Goal: Obtain resource: Download file/media

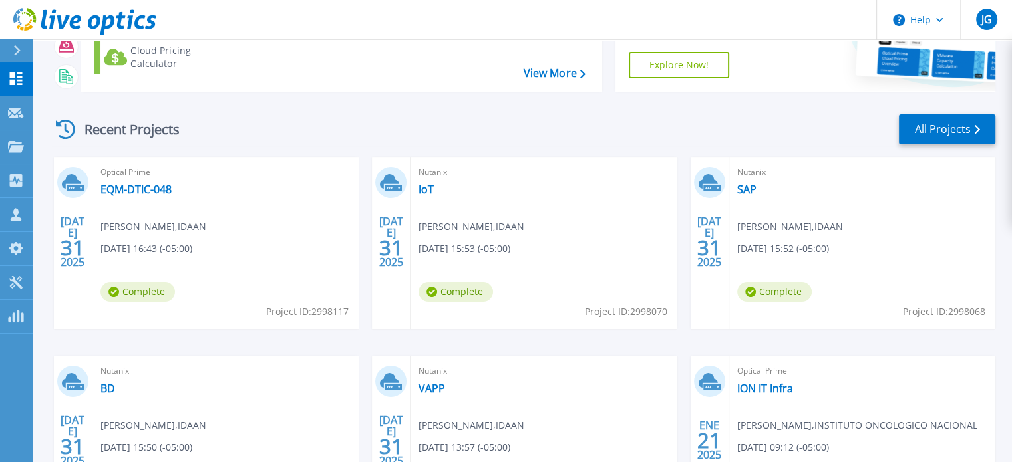
scroll to position [133, 0]
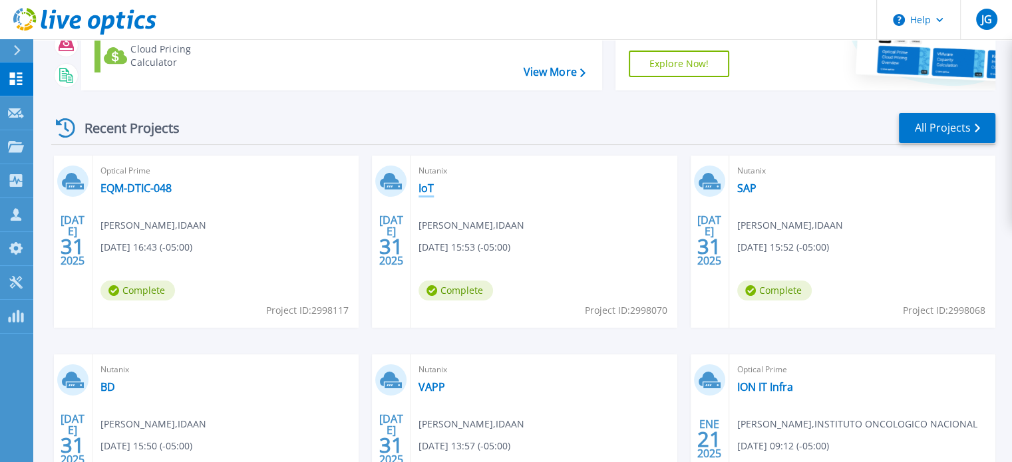
click at [425, 190] on link "IoT" at bounding box center [425, 188] width 15 height 13
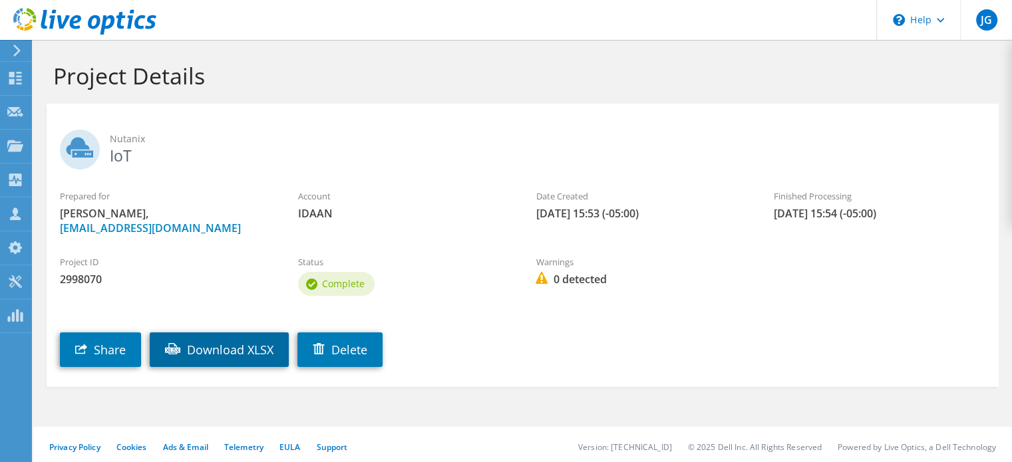
click at [189, 359] on link "Download XLSX" at bounding box center [219, 350] width 139 height 35
click at [77, 31] on icon at bounding box center [84, 21] width 143 height 27
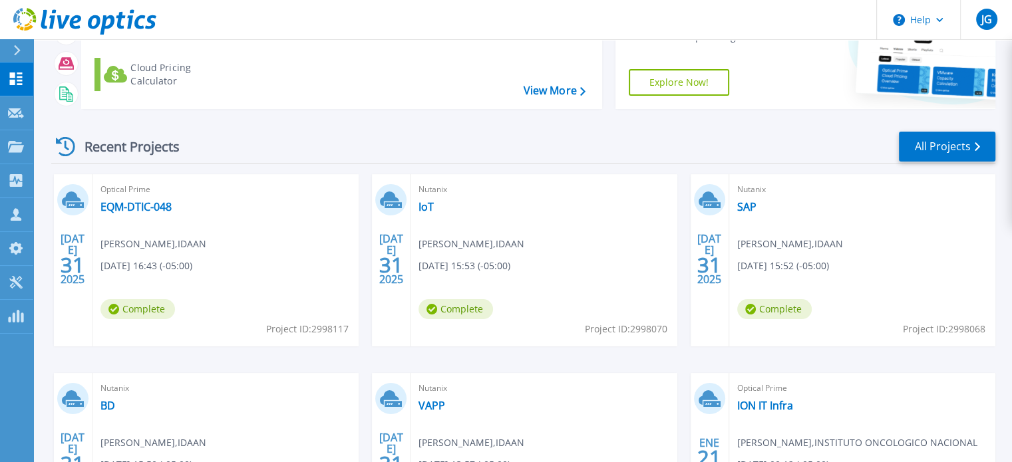
scroll to position [133, 0]
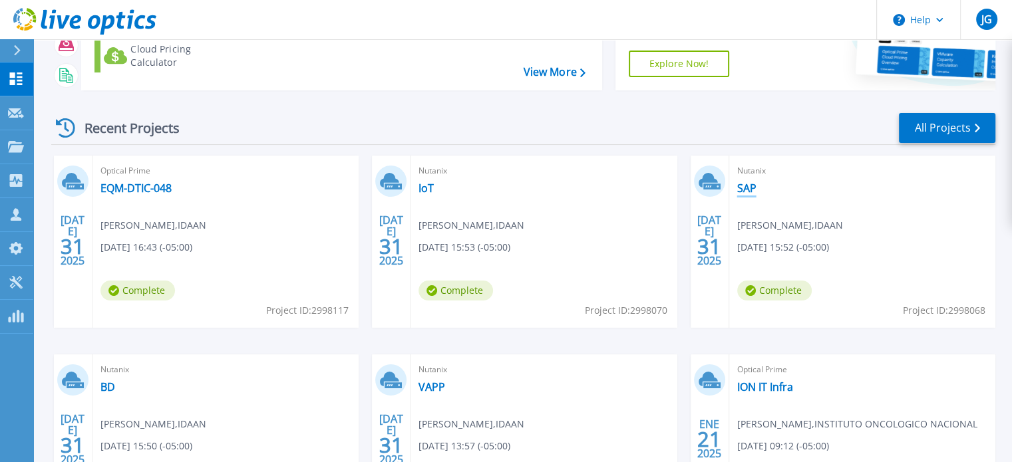
click at [737, 192] on link "SAP" at bounding box center [746, 188] width 19 height 13
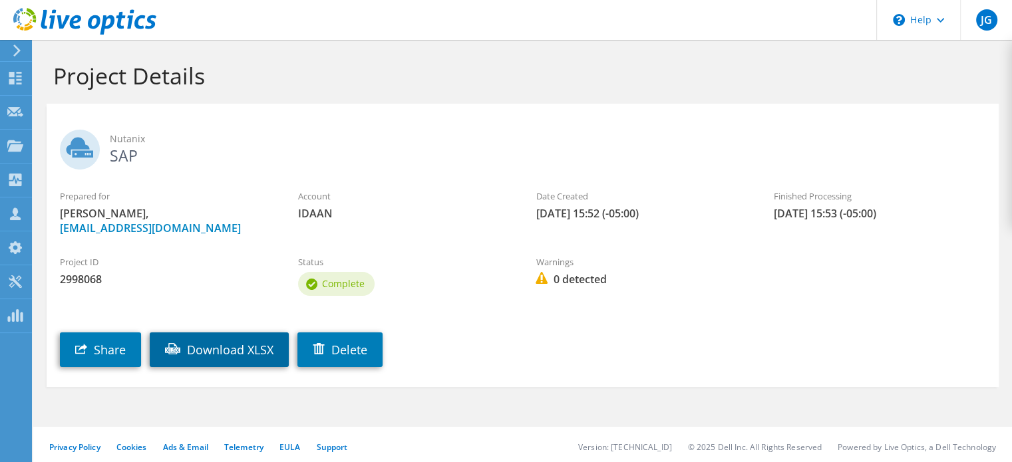
click at [237, 353] on link "Download XLSX" at bounding box center [219, 350] width 139 height 35
click at [109, 22] on icon at bounding box center [84, 21] width 143 height 27
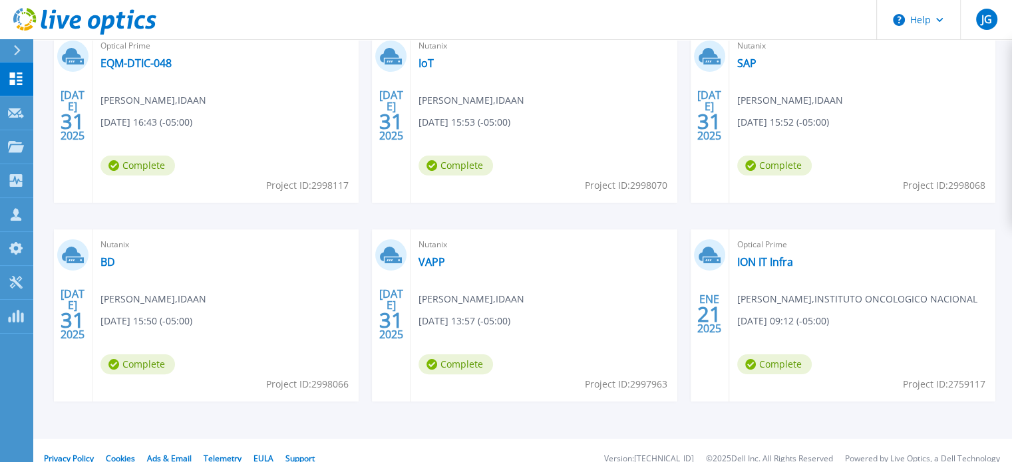
scroll to position [266, 0]
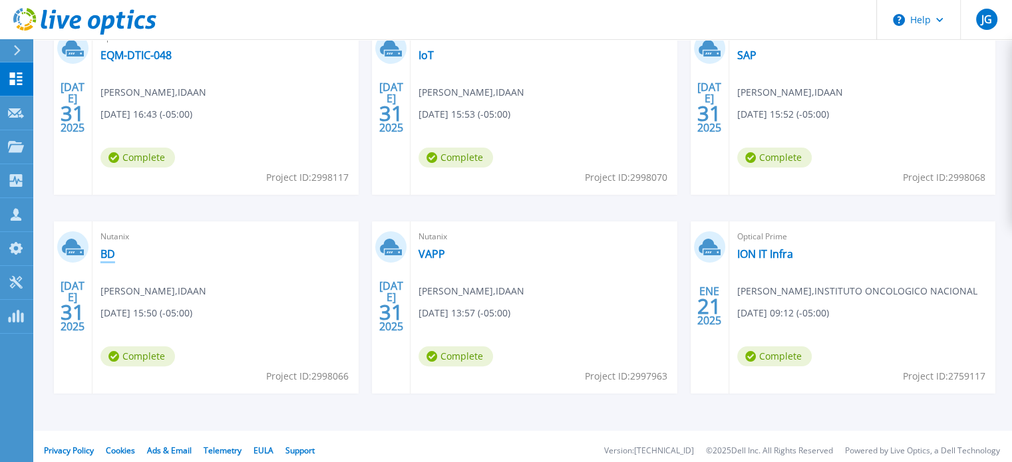
click at [111, 253] on link "BD" at bounding box center [107, 253] width 15 height 13
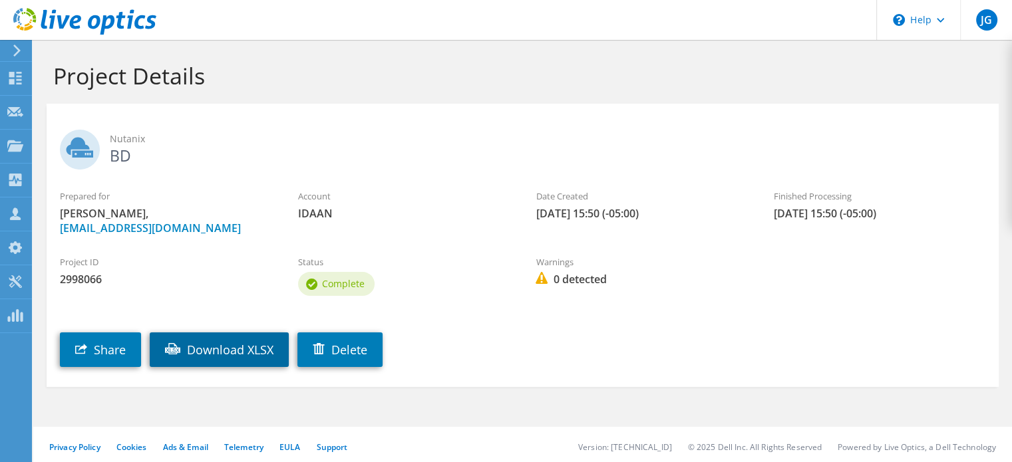
click at [237, 356] on link "Download XLSX" at bounding box center [219, 350] width 139 height 35
click at [122, 18] on use at bounding box center [84, 21] width 143 height 27
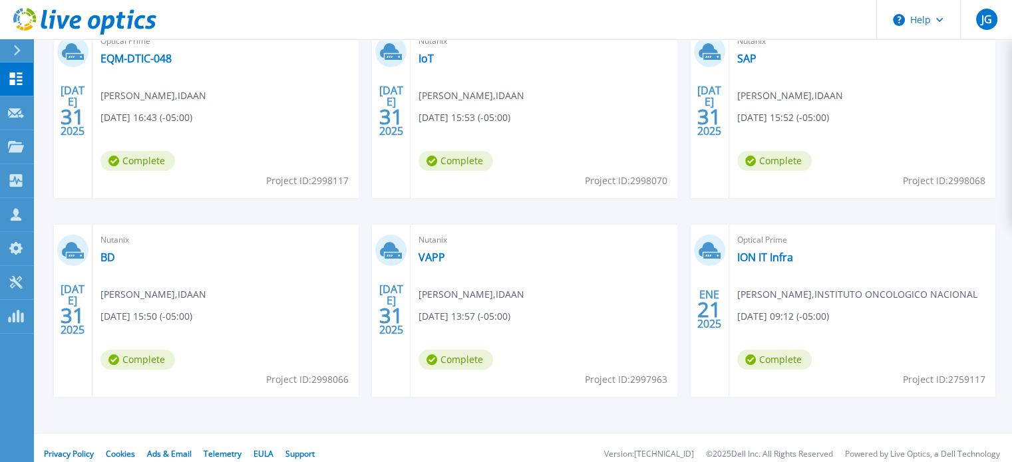
scroll to position [266, 0]
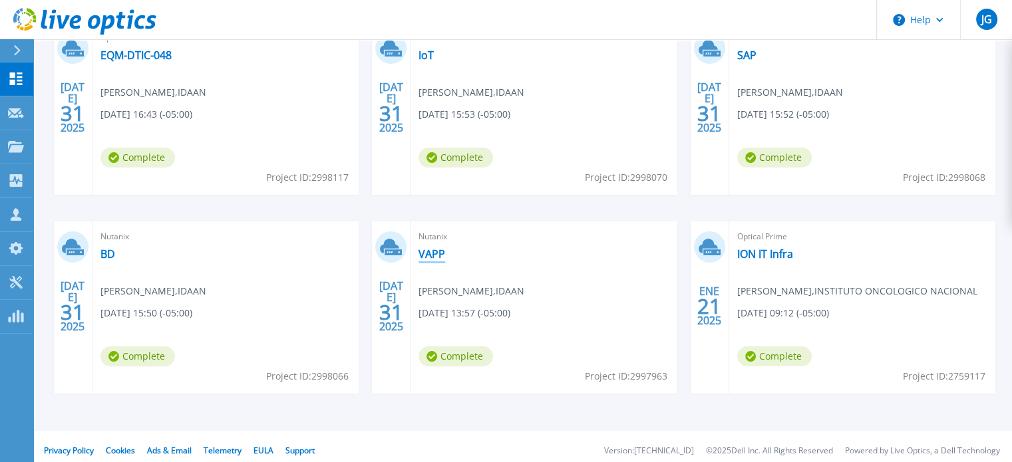
click at [430, 260] on link "VAPP" at bounding box center [431, 253] width 27 height 13
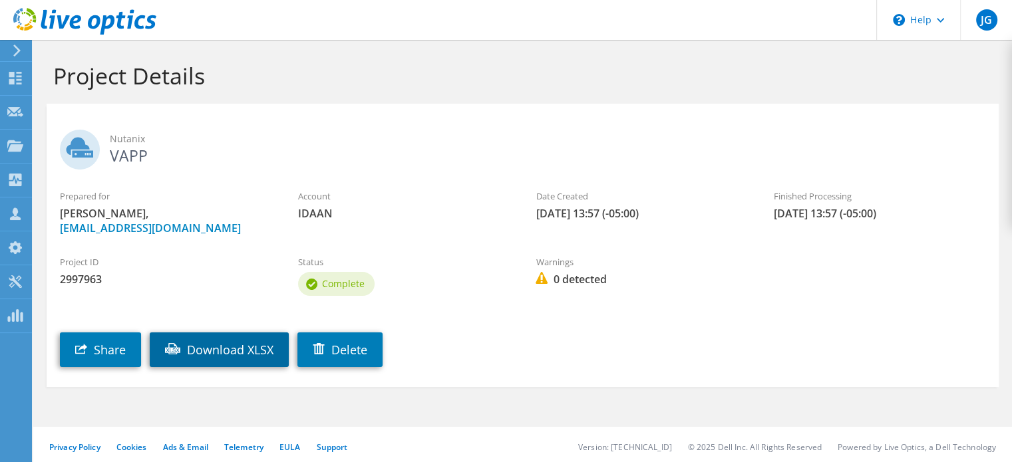
click at [252, 357] on link "Download XLSX" at bounding box center [219, 350] width 139 height 35
